Goal: Task Accomplishment & Management: Manage account settings

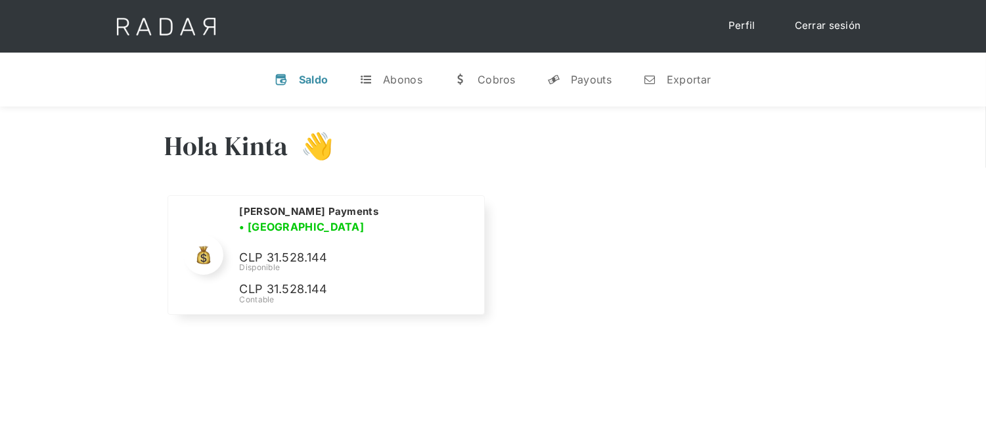
click at [811, 37] on link "Cerrar sesión" at bounding box center [828, 26] width 93 height 26
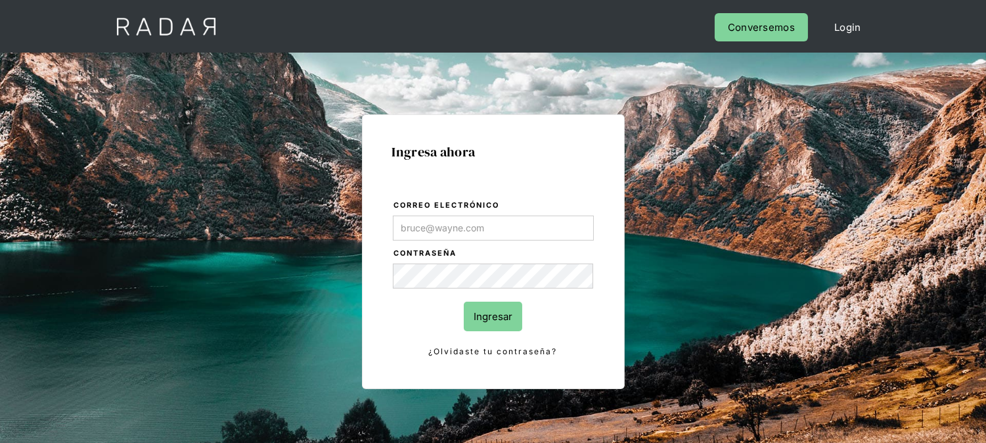
type input "[EMAIL_ADDRESS][DOMAIN_NAME]"
click at [484, 316] on input "Ingresar" at bounding box center [493, 317] width 58 height 30
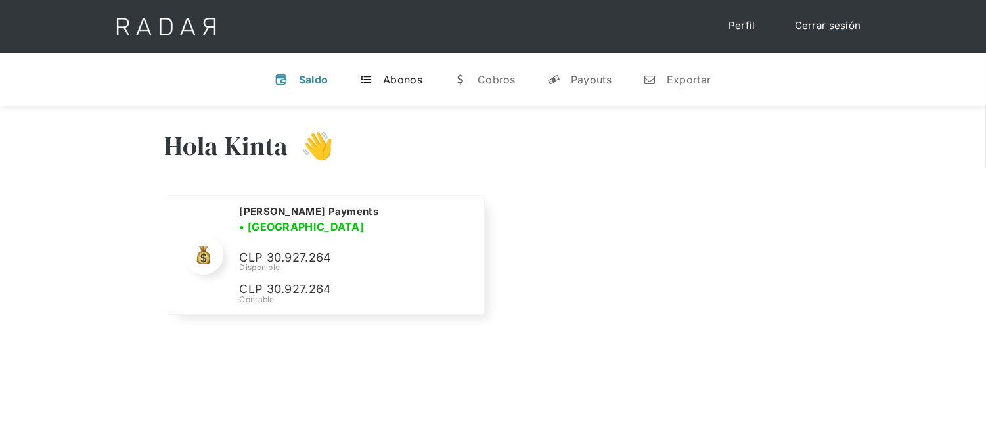
click at [390, 86] on link "t Abonos" at bounding box center [391, 79] width 84 height 34
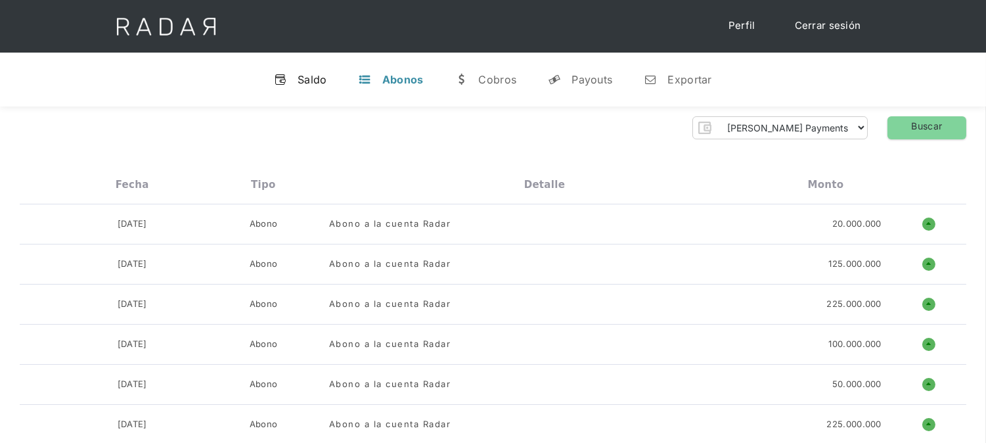
click at [300, 80] on div "Saldo" at bounding box center [313, 79] width 30 height 13
